Goal: Task Accomplishment & Management: Use online tool/utility

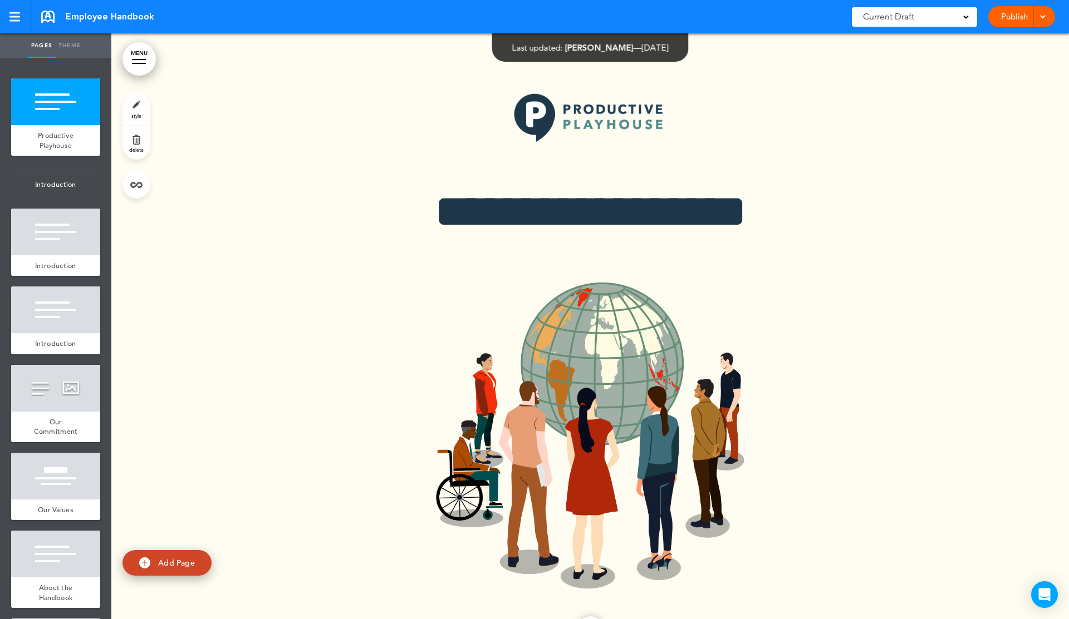
click at [281, 185] on div at bounding box center [589, 355] width 957 height 645
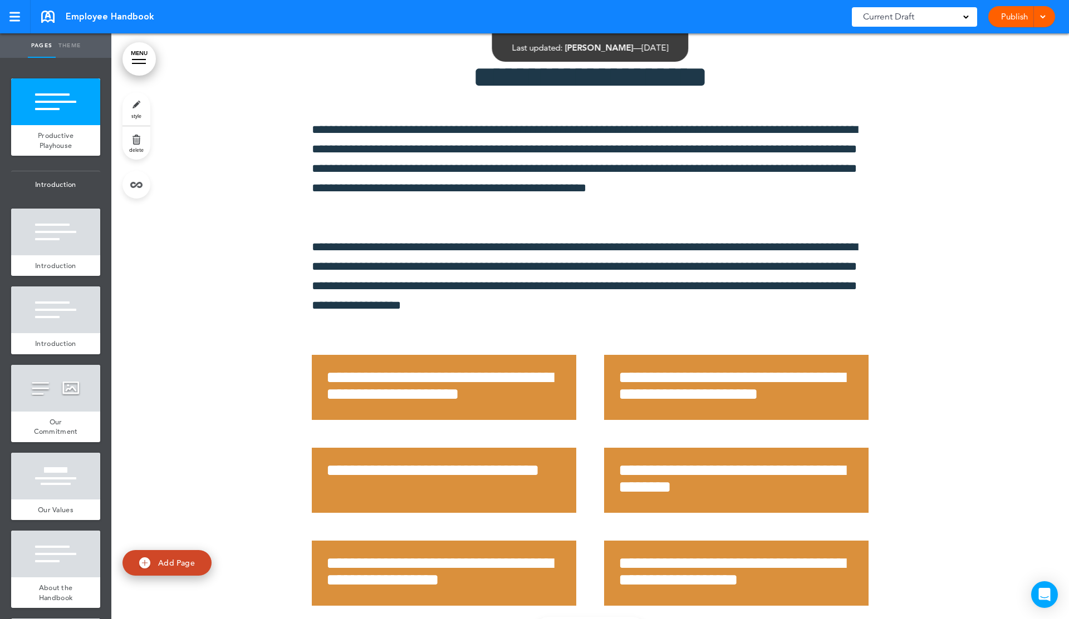
scroll to position [44303, 0]
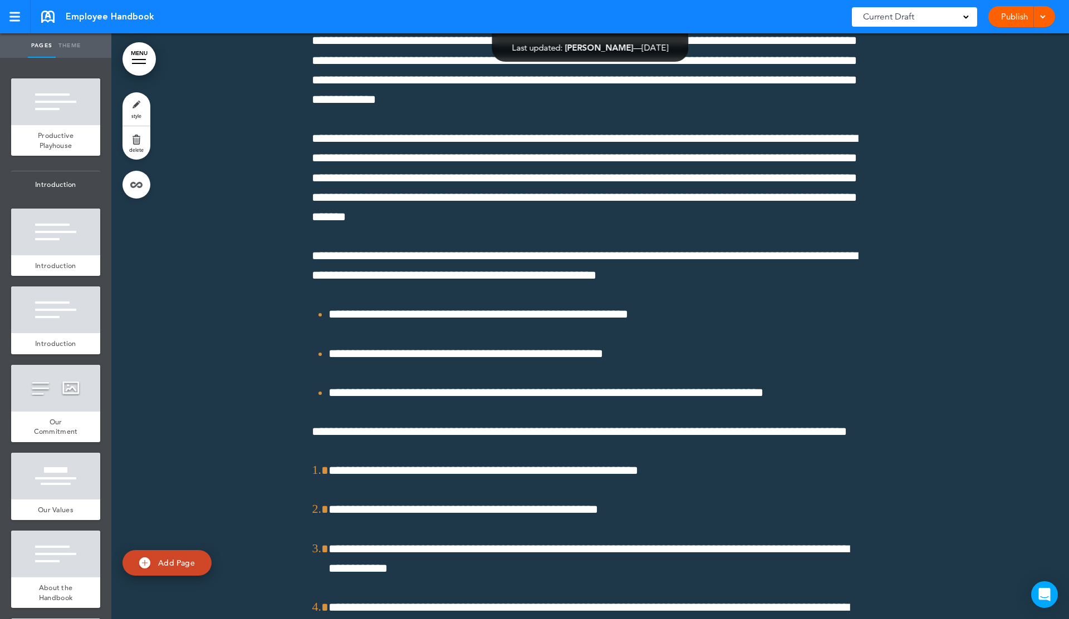
scroll to position [44710, 0]
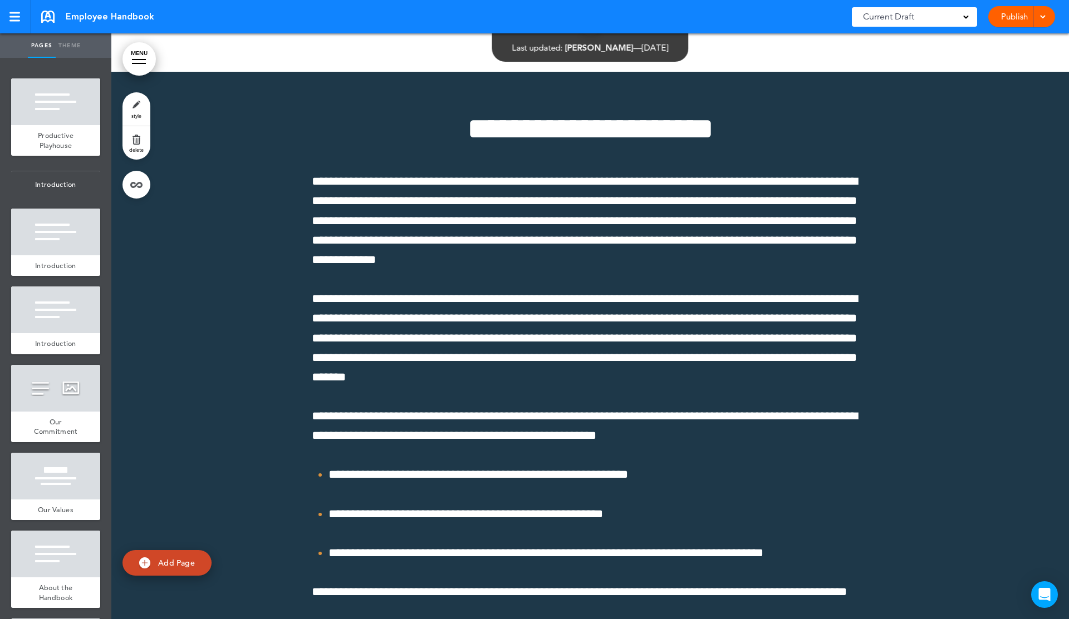
scroll to position [44551, 0]
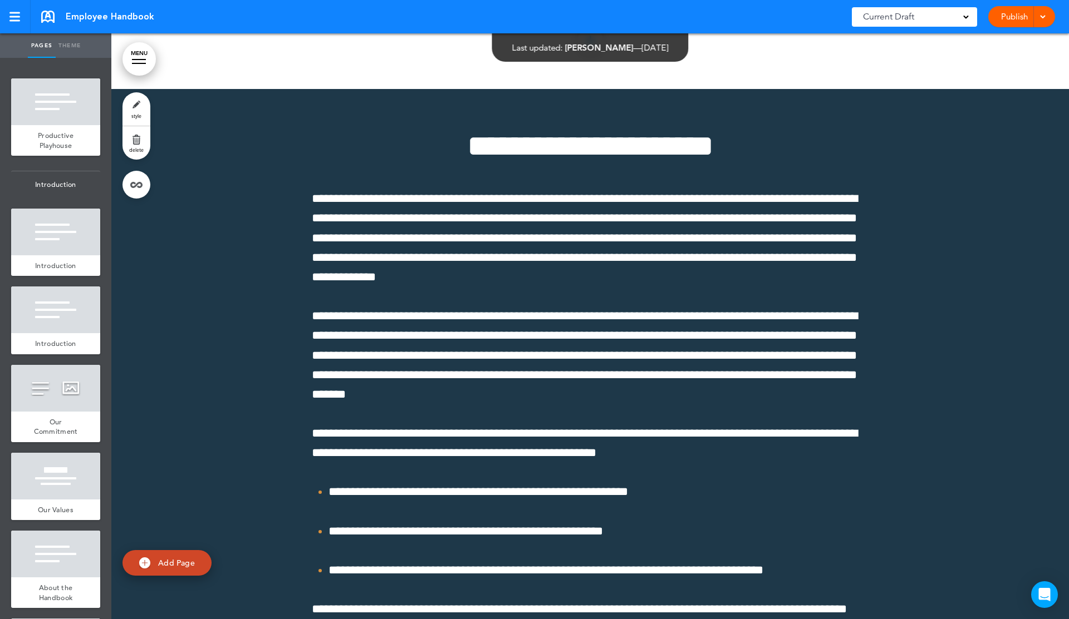
scroll to position [44526, 0]
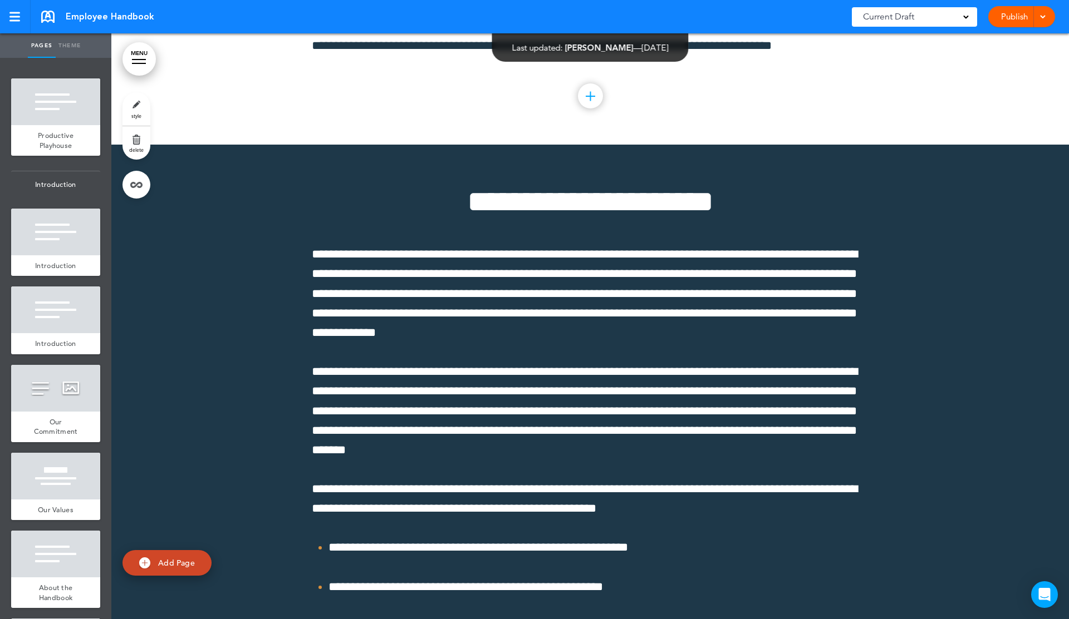
scroll to position [44475, 0]
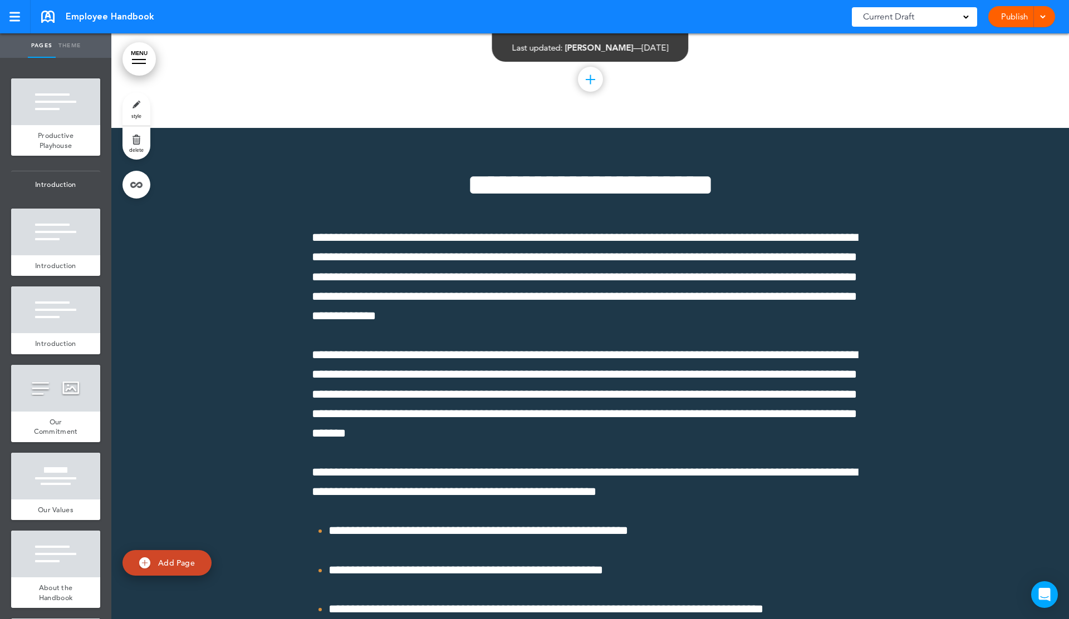
scroll to position [44485, 0]
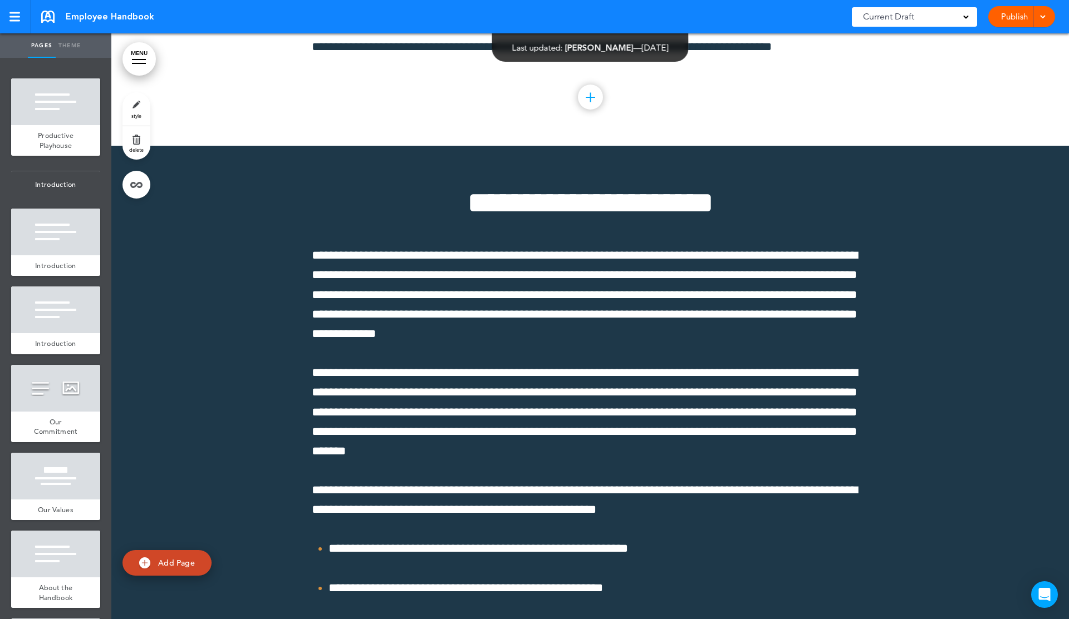
scroll to position [44478, 0]
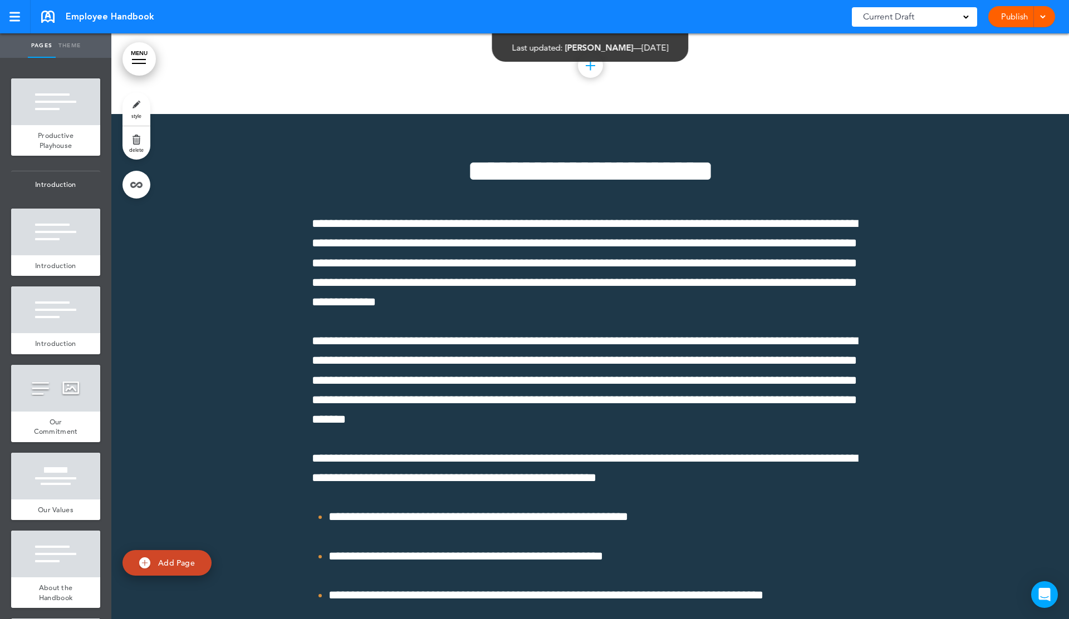
scroll to position [44504, 0]
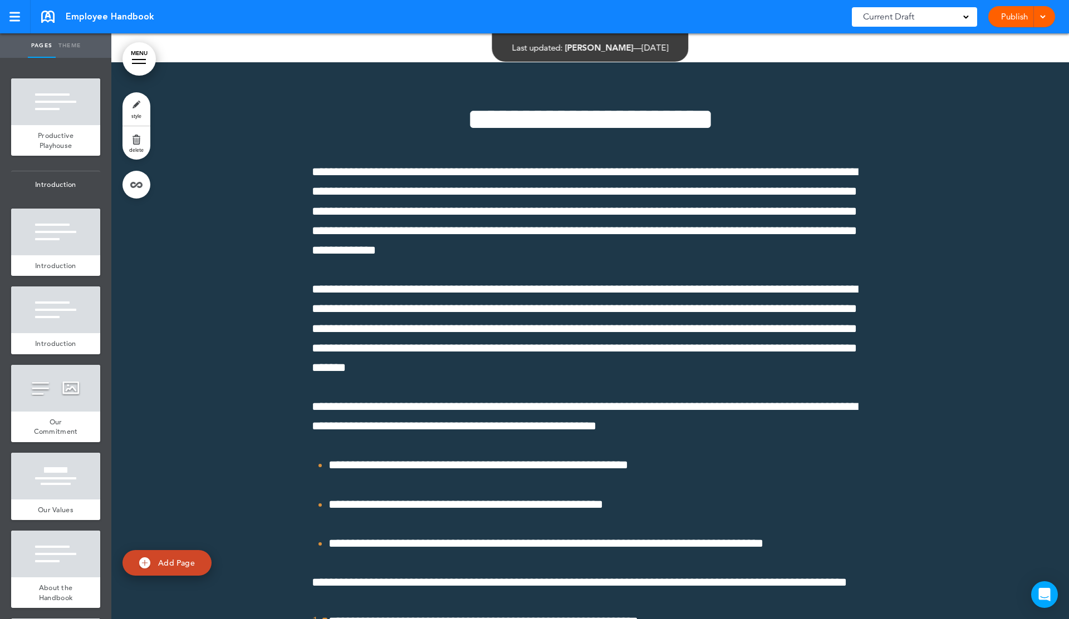
scroll to position [44543, 0]
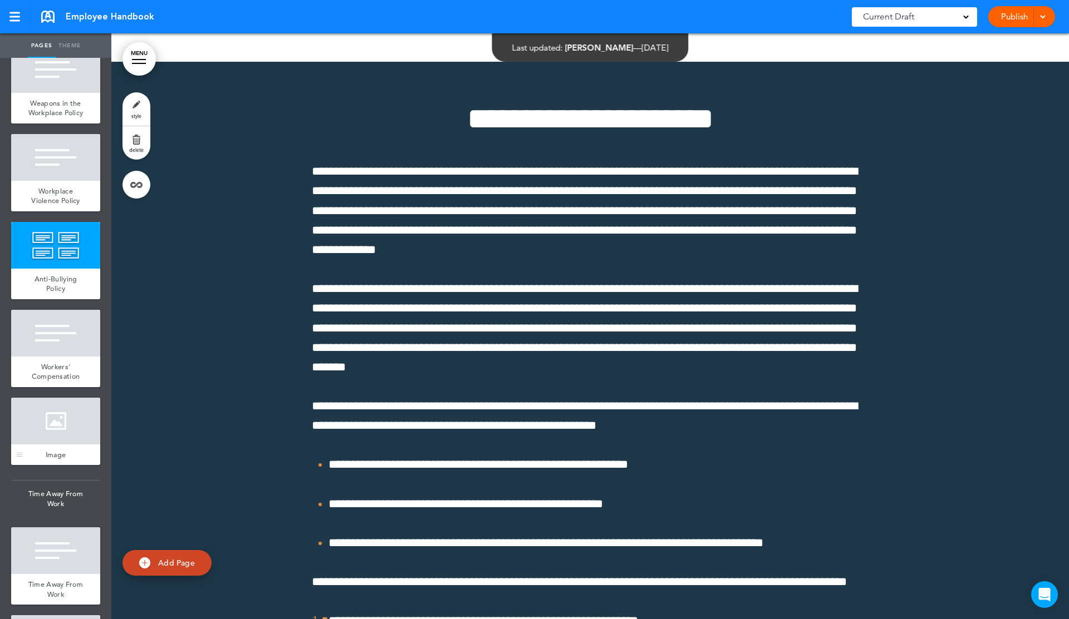
scroll to position [5682, 0]
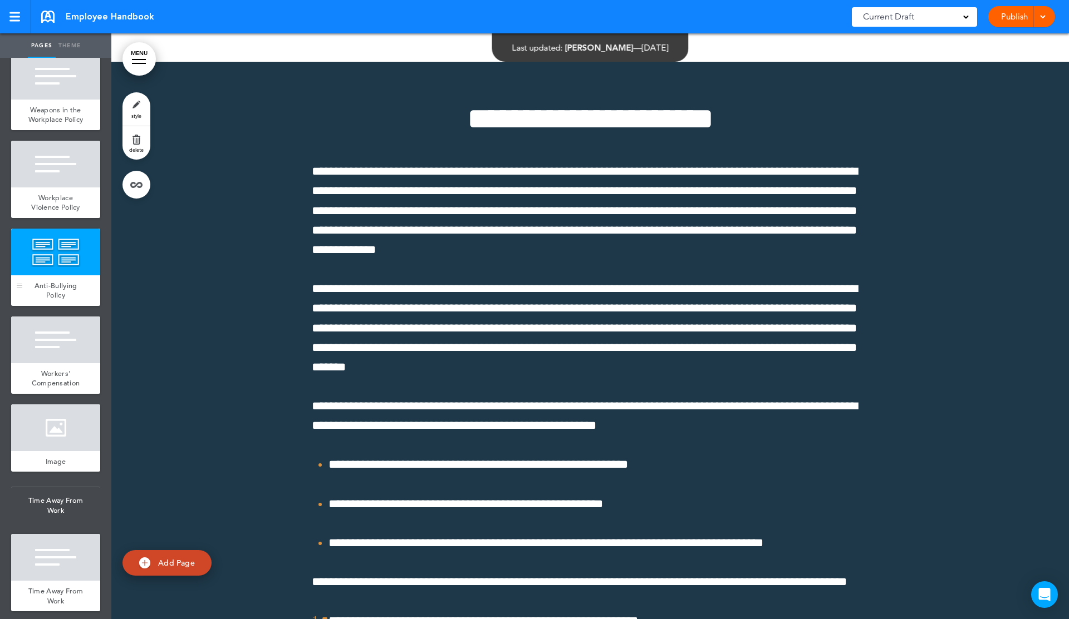
click at [87, 265] on div at bounding box center [55, 252] width 89 height 47
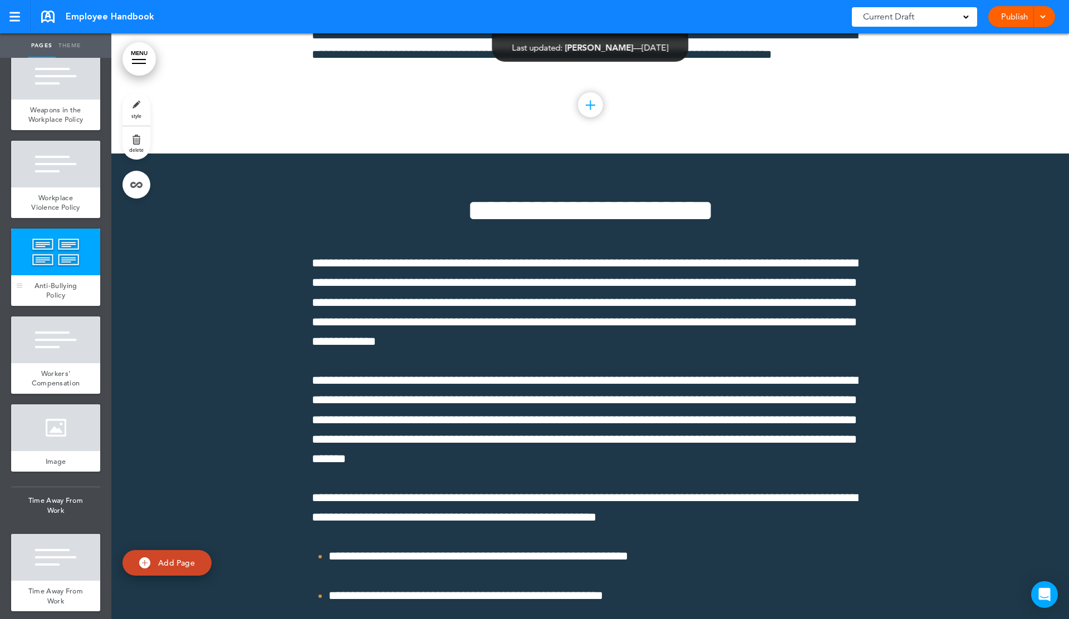
scroll to position [44467, 0]
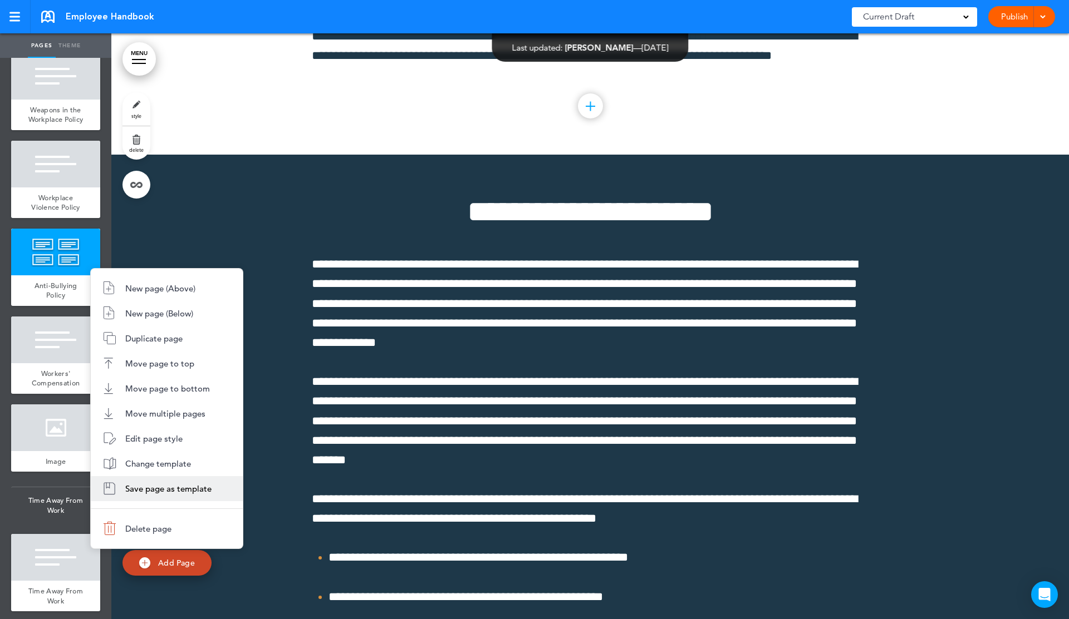
click at [190, 488] on span "Save page as template" at bounding box center [168, 489] width 86 height 11
type input "**********"
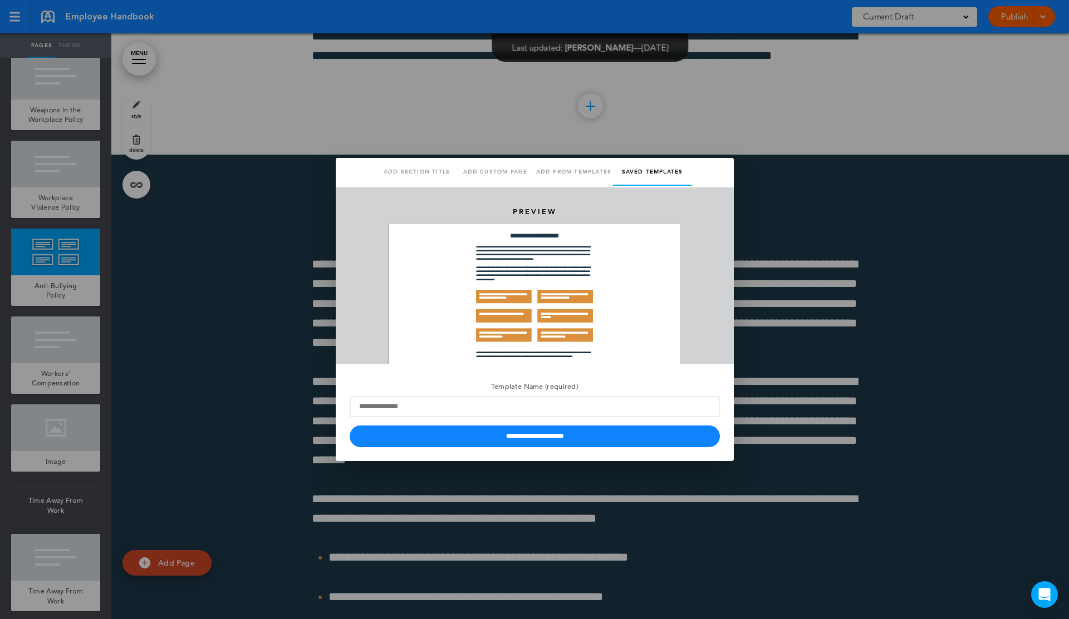
scroll to position [16, 0]
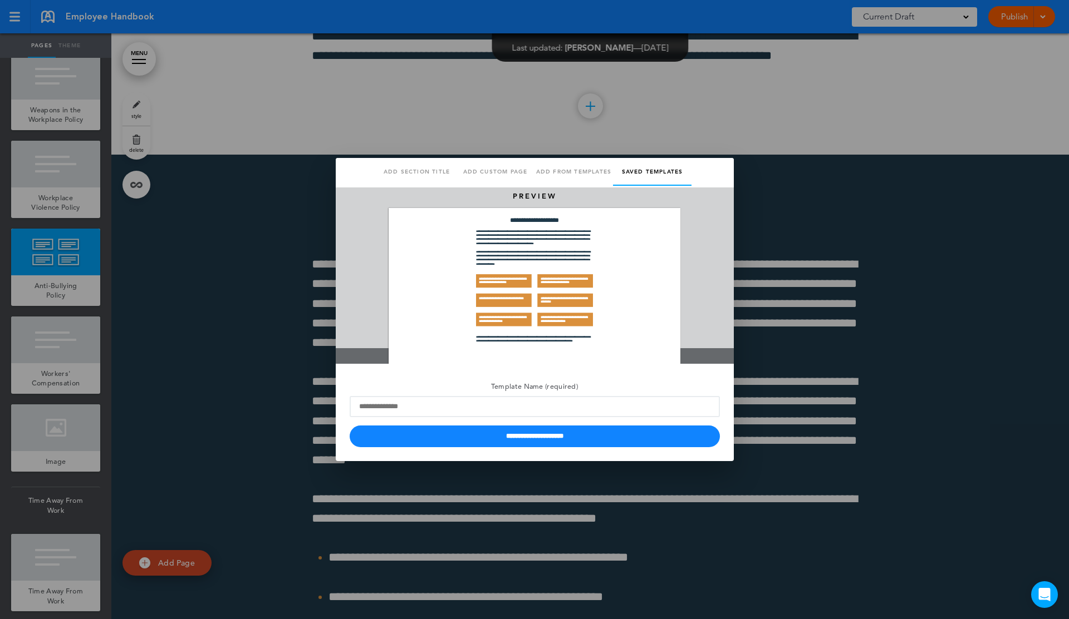
click at [916, 267] on div at bounding box center [534, 309] width 1069 height 619
